Goal: Information Seeking & Learning: Learn about a topic

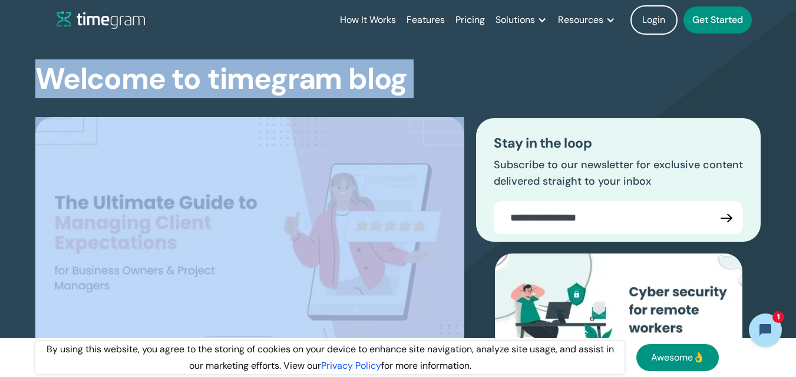
drag, startPoint x: 47, startPoint y: 74, endPoint x: 483, endPoint y: 74, distance: 436.3
click at [483, 74] on div "Welcome to timegram blog The Ultimate Guide to Managing Client Expectations for…" at bounding box center [397, 266] width 725 height 452
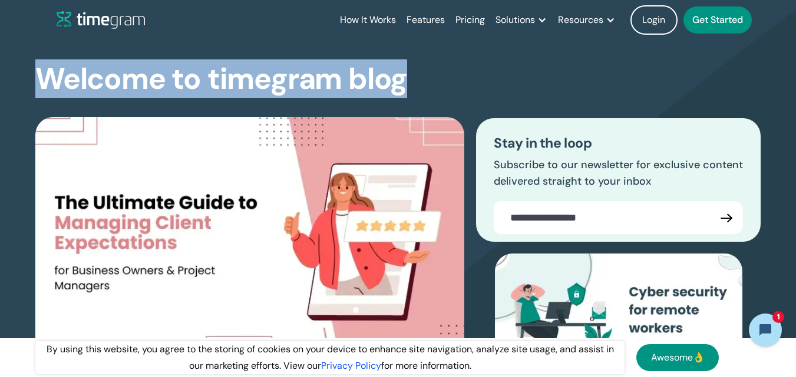
drag, startPoint x: 372, startPoint y: 72, endPoint x: 17, endPoint y: 65, distance: 355.1
click at [17, 65] on section "Welcome to timegram blog The Ultimate Guide to Managing Client Expectations for…" at bounding box center [398, 242] width 796 height 499
drag, startPoint x: 17, startPoint y: 65, endPoint x: 389, endPoint y: 84, distance: 372.1
click at [389, 84] on section "Welcome to timegram blog The Ultimate Guide to Managing Client Expectations for…" at bounding box center [398, 242] width 796 height 499
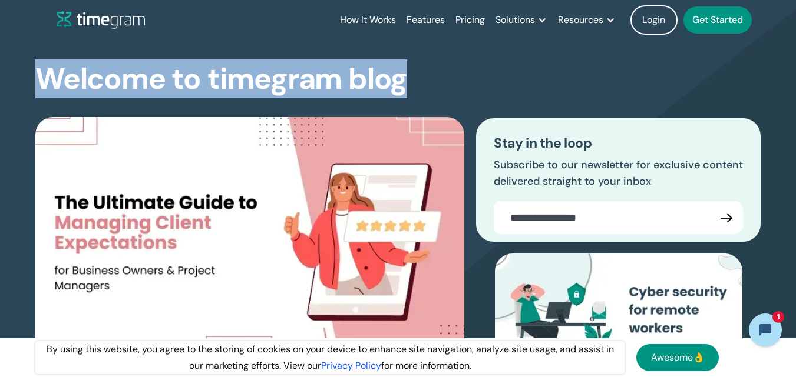
click at [389, 84] on h1 "Welcome to timegram blog" at bounding box center [221, 79] width 372 height 31
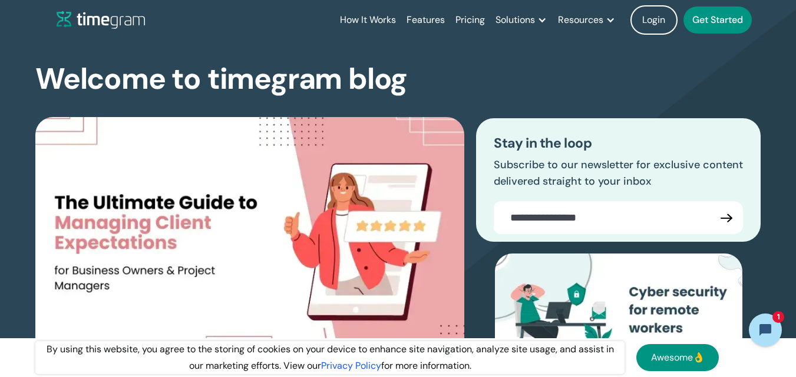
click at [404, 81] on h1 "Welcome to timegram blog" at bounding box center [221, 79] width 372 height 31
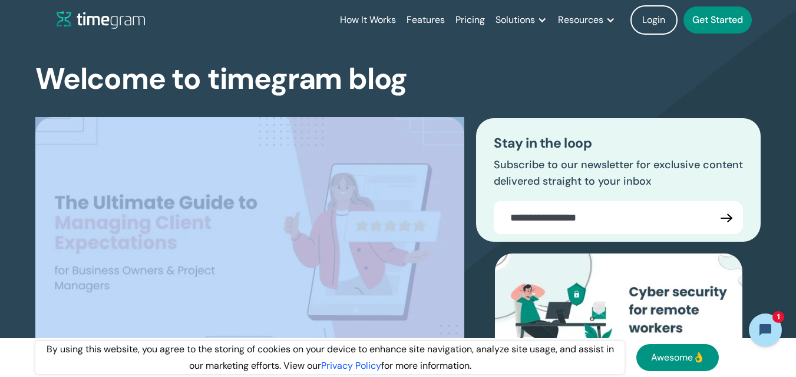
click at [404, 81] on h1 "Welcome to timegram blog" at bounding box center [221, 79] width 372 height 31
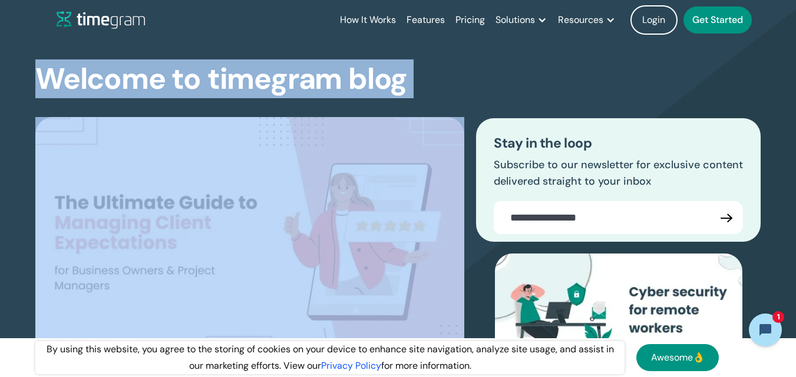
click at [404, 81] on h1 "Welcome to timegram blog" at bounding box center [221, 79] width 372 height 31
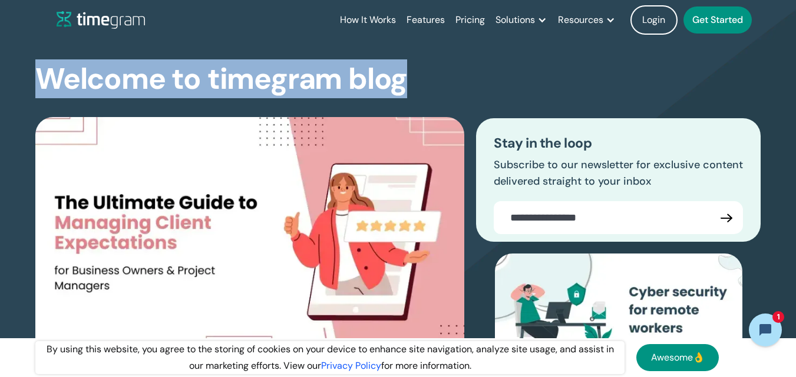
drag, startPoint x: 404, startPoint y: 81, endPoint x: 7, endPoint y: 76, distance: 396.9
click at [7, 76] on section "Welcome to timegram blog The Ultimate Guide to Managing Client Expectations for…" at bounding box center [398, 242] width 796 height 499
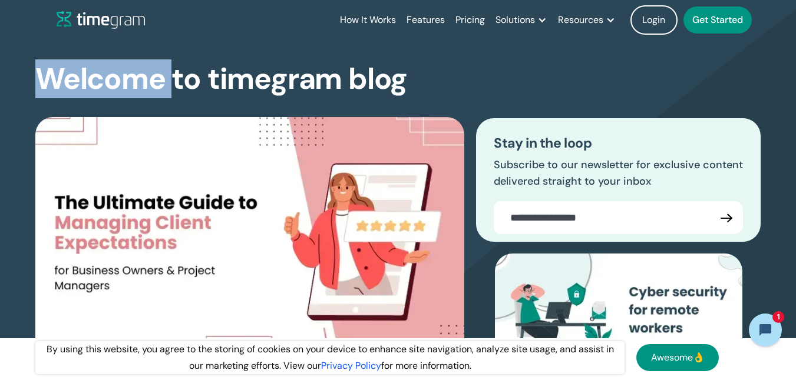
click at [7, 76] on section "Welcome to timegram blog The Ultimate Guide to Managing Client Expectations for…" at bounding box center [398, 242] width 796 height 499
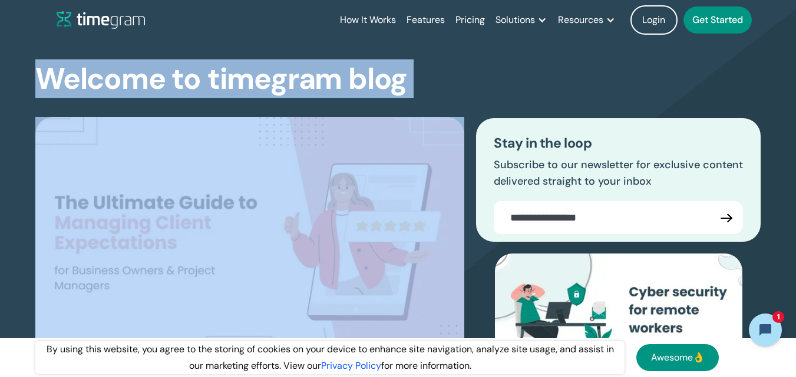
click at [7, 76] on section "Welcome to timegram blog The Ultimate Guide to Managing Client Expectations for…" at bounding box center [398, 242] width 796 height 499
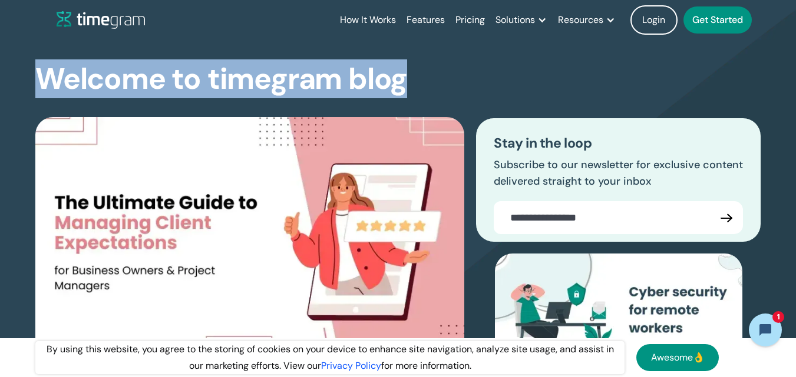
drag, startPoint x: 7, startPoint y: 76, endPoint x: 379, endPoint y: 76, distance: 371.6
click at [379, 76] on section "Welcome to timegram blog The Ultimate Guide to Managing Client Expectations for…" at bounding box center [398, 242] width 796 height 499
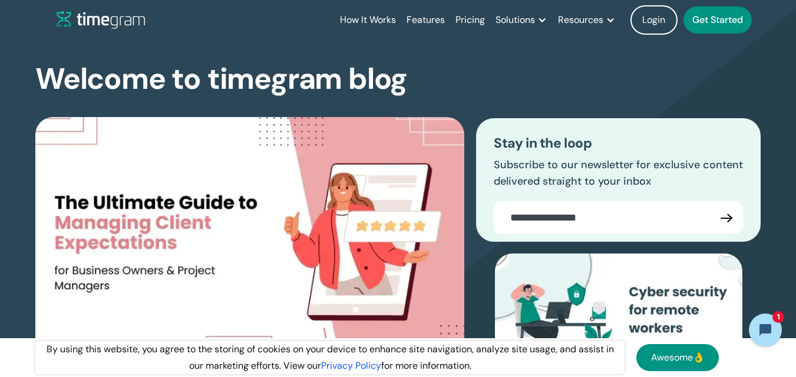
click at [436, 85] on div "Welcome to timegram blog The Ultimate Guide to Managing Client Expectations for…" at bounding box center [397, 266] width 725 height 452
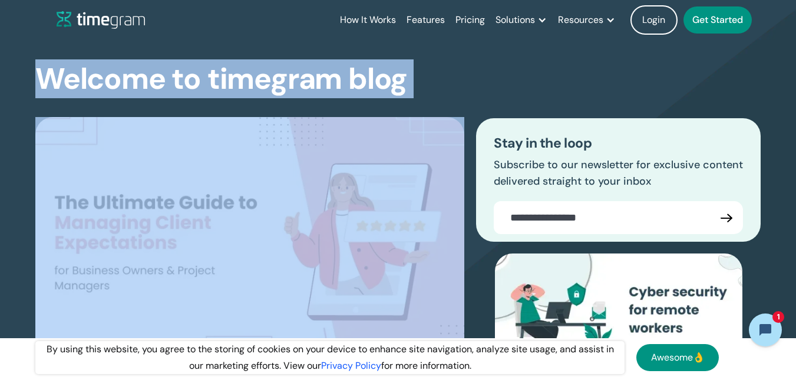
drag, startPoint x: 440, startPoint y: 87, endPoint x: 0, endPoint y: 53, distance: 441.8
click at [0, 53] on section "Welcome to timegram blog The Ultimate Guide to Managing Client Expectations for…" at bounding box center [398, 242] width 796 height 499
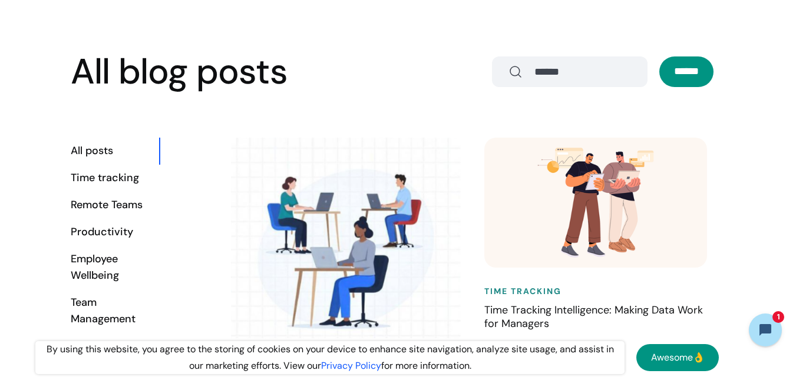
scroll to position [353, 0]
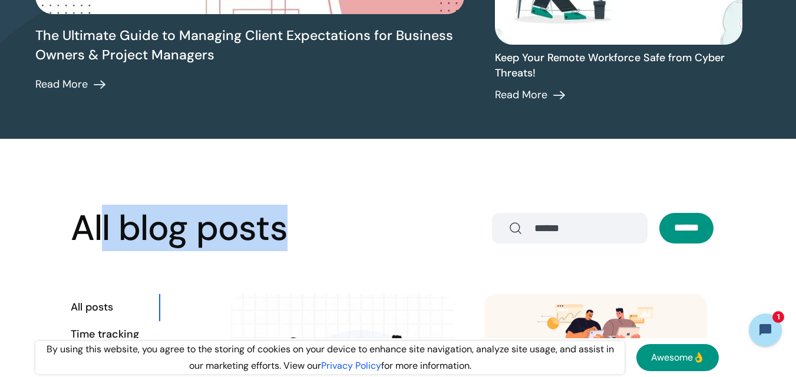
drag, startPoint x: 306, startPoint y: 219, endPoint x: 90, endPoint y: 218, distance: 216.1
click at [90, 218] on div "All blog posts ******" at bounding box center [398, 229] width 654 height 38
click at [89, 218] on h2 "All blog posts" at bounding box center [179, 229] width 217 height 38
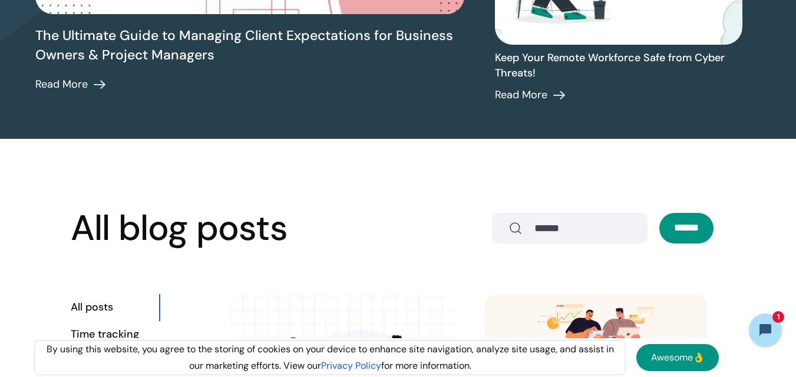
click at [73, 217] on h2 "All blog posts" at bounding box center [179, 229] width 217 height 38
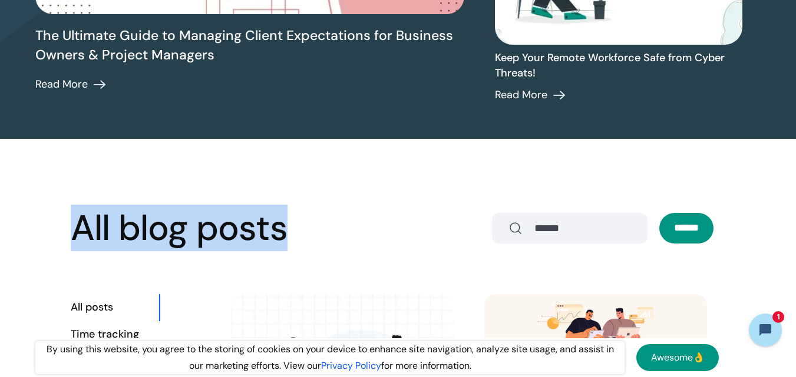
drag, startPoint x: 73, startPoint y: 217, endPoint x: 343, endPoint y: 221, distance: 269.7
click at [343, 221] on div "All blog posts ******" at bounding box center [398, 229] width 654 height 38
drag, startPoint x: 343, startPoint y: 221, endPoint x: 0, endPoint y: 227, distance: 342.8
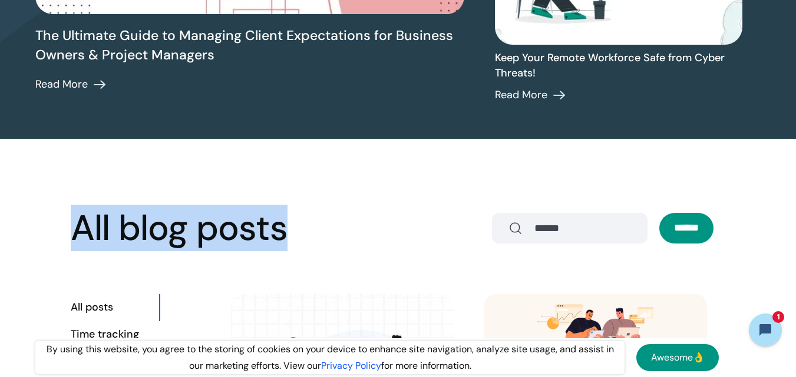
drag, startPoint x: 3, startPoint y: 227, endPoint x: 316, endPoint y: 238, distance: 313.5
click at [316, 238] on div "All blog posts ******" at bounding box center [398, 229] width 654 height 38
drag, startPoint x: 316, startPoint y: 238, endPoint x: 92, endPoint y: 241, distance: 224.4
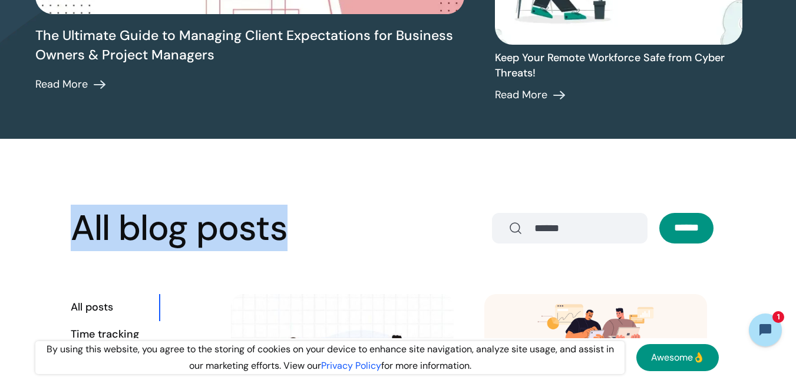
click at [93, 242] on div "All blog posts ******" at bounding box center [398, 229] width 654 height 38
click at [92, 241] on h2 "All blog posts" at bounding box center [179, 229] width 217 height 38
drag, startPoint x: 71, startPoint y: 241, endPoint x: 287, endPoint y: 240, distance: 216.1
click at [287, 240] on h2 "All blog posts" at bounding box center [179, 229] width 217 height 38
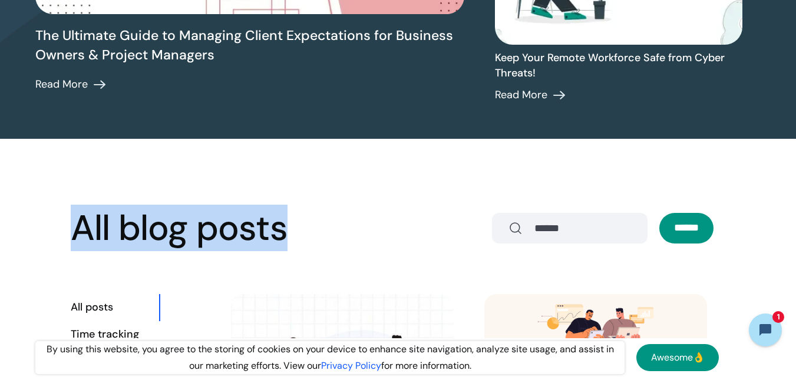
drag, startPoint x: 287, startPoint y: 240, endPoint x: 35, endPoint y: 238, distance: 252.0
drag, startPoint x: 35, startPoint y: 238, endPoint x: 344, endPoint y: 237, distance: 309.7
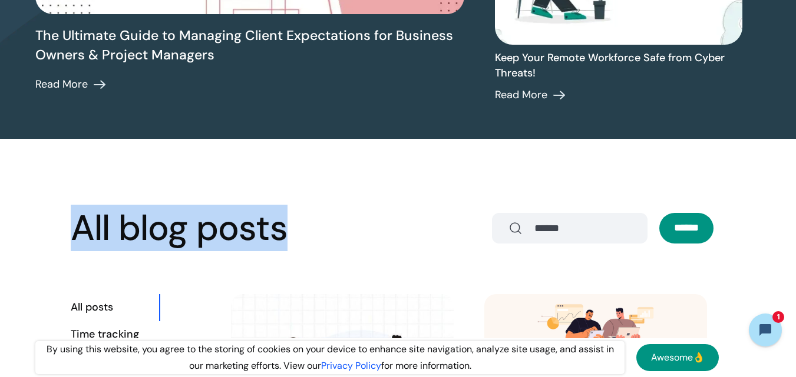
click at [344, 237] on div "All blog posts ******" at bounding box center [398, 229] width 654 height 38
drag, startPoint x: 344, startPoint y: 237, endPoint x: 8, endPoint y: 235, distance: 336.2
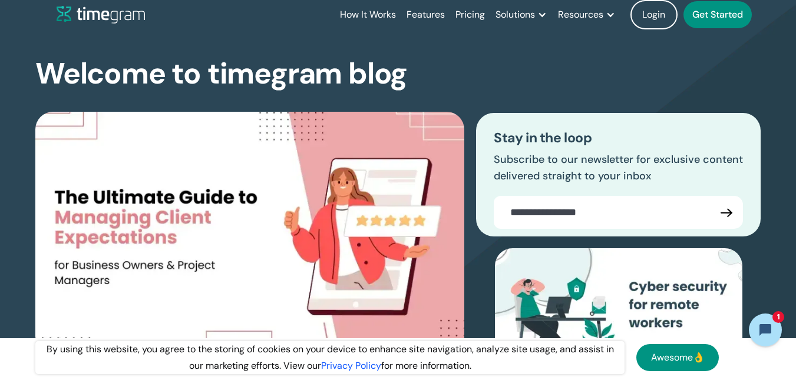
scroll to position [0, 0]
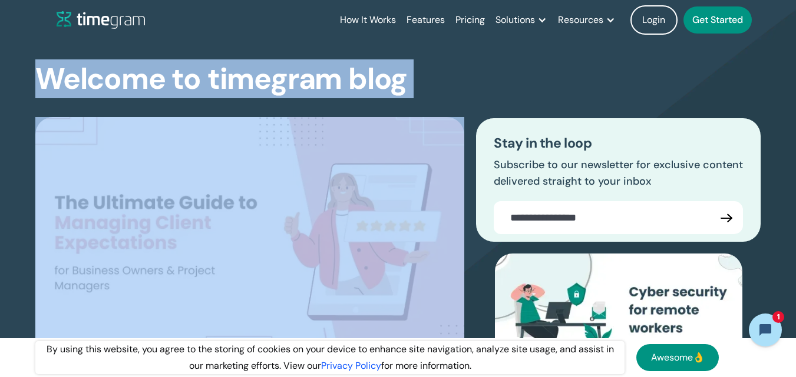
drag, startPoint x: 38, startPoint y: 71, endPoint x: 425, endPoint y: 82, distance: 387.0
click at [425, 82] on div "Welcome to timegram blog The Ultimate Guide to Managing Client Expectations for…" at bounding box center [397, 266] width 725 height 452
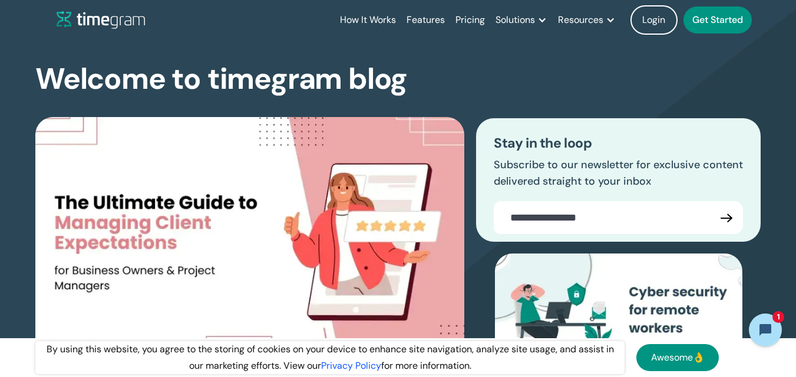
click at [425, 82] on div "Welcome to timegram blog The Ultimate Guide to Managing Client Expectations for…" at bounding box center [397, 266] width 725 height 452
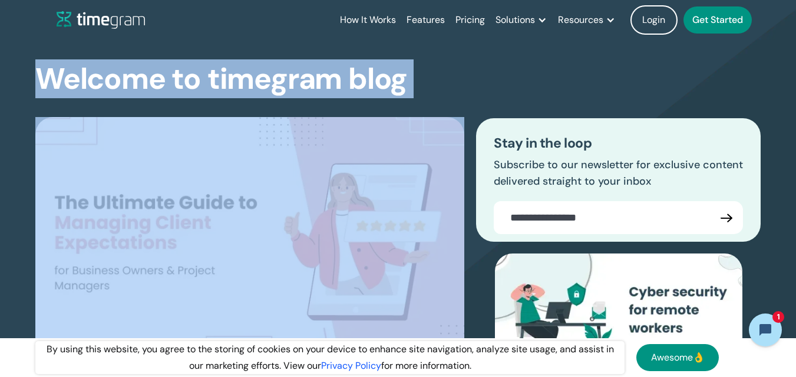
drag, startPoint x: 425, startPoint y: 82, endPoint x: 52, endPoint y: 75, distance: 372.2
click at [64, 77] on div "Welcome to timegram blog The Ultimate Guide to Managing Client Expectations for…" at bounding box center [397, 266] width 725 height 452
click at [47, 74] on h1 "Welcome to timegram blog" at bounding box center [221, 79] width 372 height 31
